Goal: Information Seeking & Learning: Check status

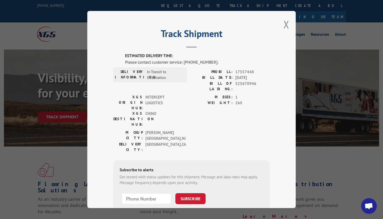
scroll to position [42, 0]
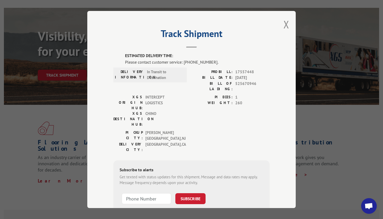
click at [245, 71] on span "17557448" at bounding box center [252, 72] width 34 height 6
copy span "17557448"
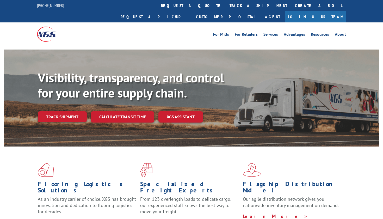
scroll to position [42, 0]
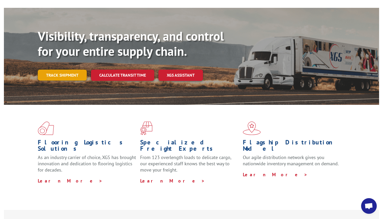
click at [73, 70] on link "Track shipment" at bounding box center [62, 75] width 49 height 11
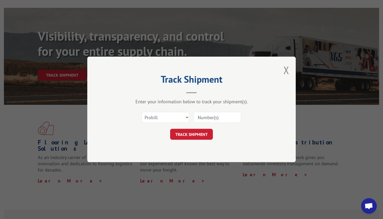
click at [208, 116] on input at bounding box center [218, 117] width 48 height 11
paste input "17557448"
type input "17557448"
select select "bol"
click at [196, 132] on button "TRACK SHIPMENT" at bounding box center [191, 134] width 43 height 11
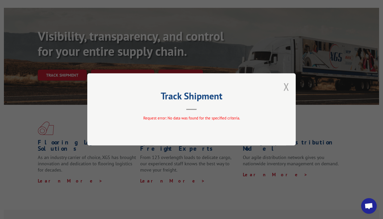
click at [287, 85] on button "Close modal" at bounding box center [287, 87] width 6 height 14
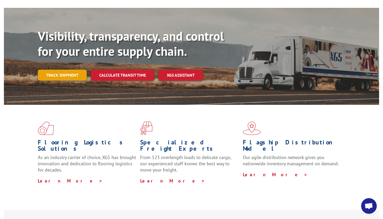
click at [80, 70] on link "Track shipment" at bounding box center [62, 75] width 49 height 11
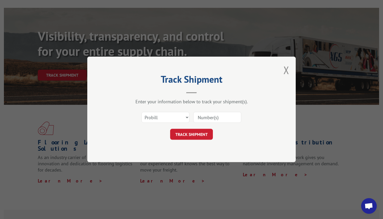
click at [211, 117] on input at bounding box center [218, 117] width 48 height 11
paste input "17557448"
type input "17557448"
click at [187, 136] on button "TRACK SHIPMENT" at bounding box center [191, 134] width 43 height 11
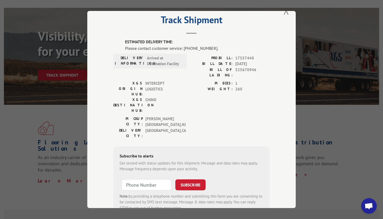
scroll to position [14, 0]
